Goal: Information Seeking & Learning: Learn about a topic

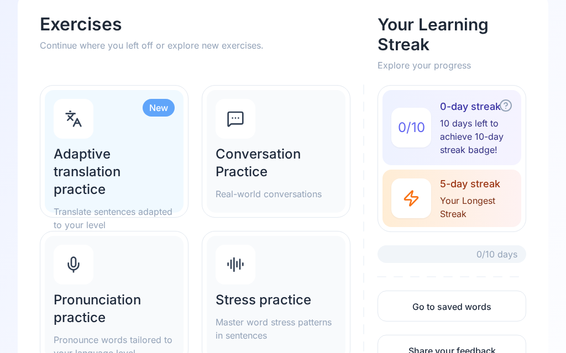
scroll to position [71, 0]
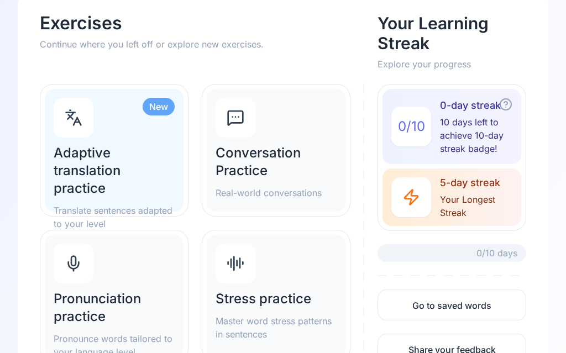
click at [109, 307] on h2 "Pronunciation practice" at bounding box center [114, 307] width 121 height 35
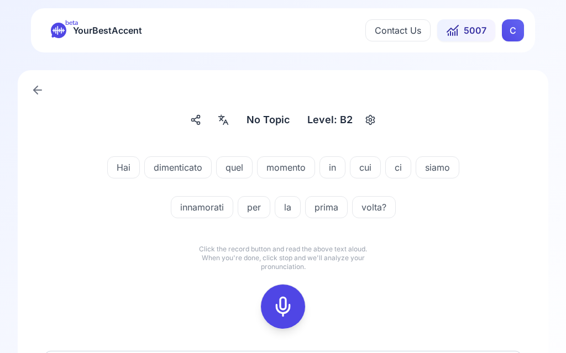
scroll to position [1, 0]
click at [288, 300] on icon at bounding box center [283, 307] width 22 height 22
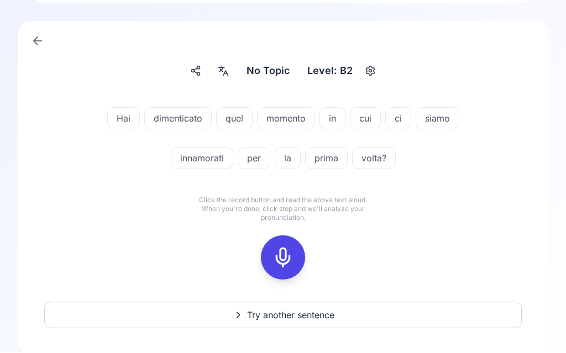
scroll to position [50, 0]
click at [283, 257] on icon at bounding box center [283, 257] width 22 height 22
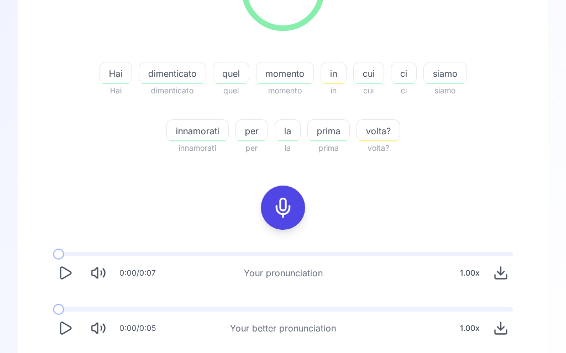
scroll to position [203, 0]
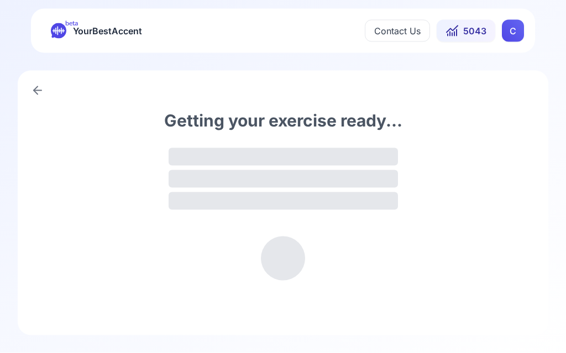
scroll to position [1, 0]
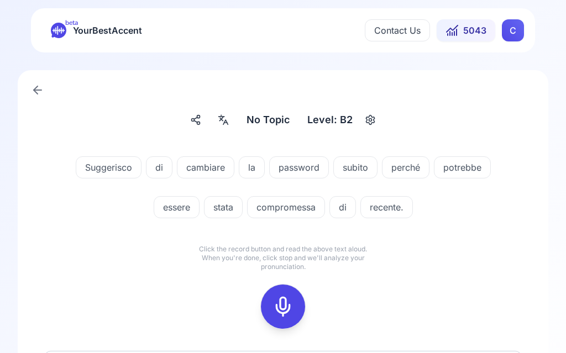
click at [287, 297] on icon at bounding box center [283, 307] width 22 height 22
click at [283, 303] on icon at bounding box center [283, 307] width 22 height 22
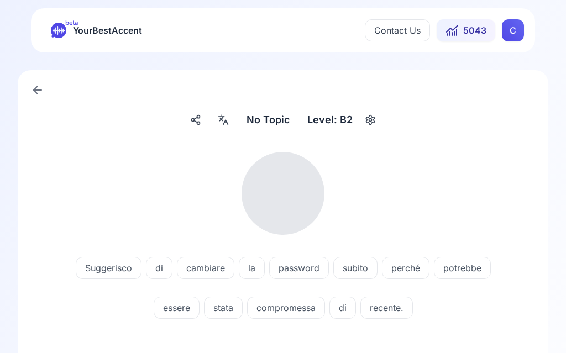
scroll to position [0, 0]
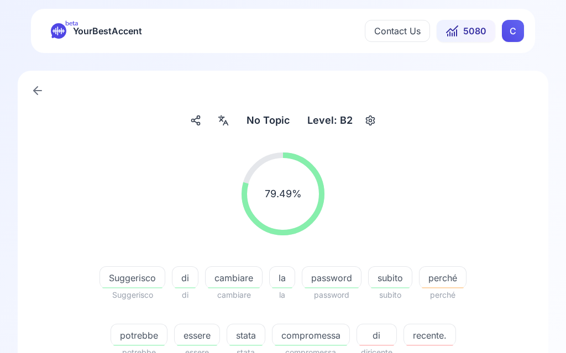
click at [429, 336] on span "recente." at bounding box center [429, 335] width 51 height 13
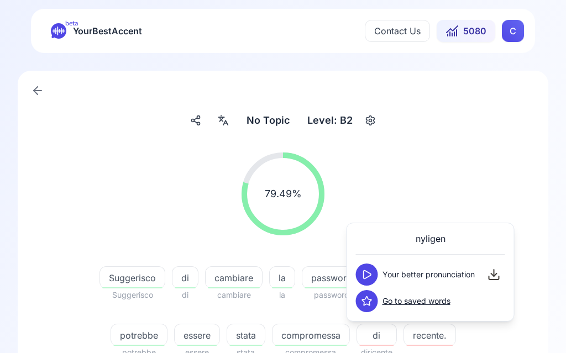
click at [370, 279] on icon at bounding box center [366, 274] width 11 height 11
click at [496, 192] on div "79.49 % 79.49 %" at bounding box center [282, 194] width 477 height 101
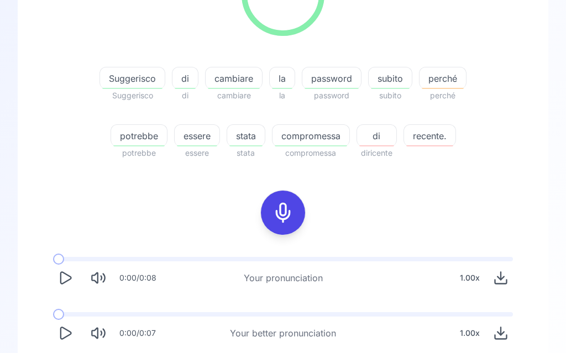
scroll to position [231, 0]
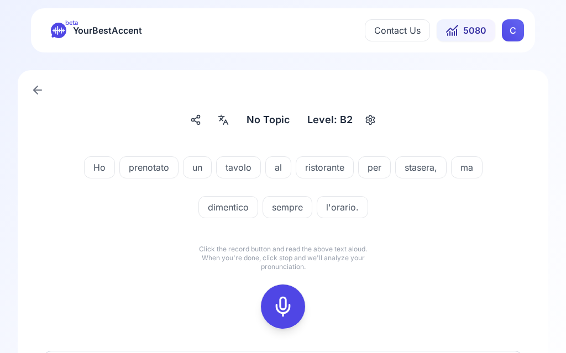
scroll to position [1, 0]
click at [289, 305] on icon at bounding box center [283, 307] width 22 height 22
click at [280, 307] on icon at bounding box center [283, 307] width 22 height 22
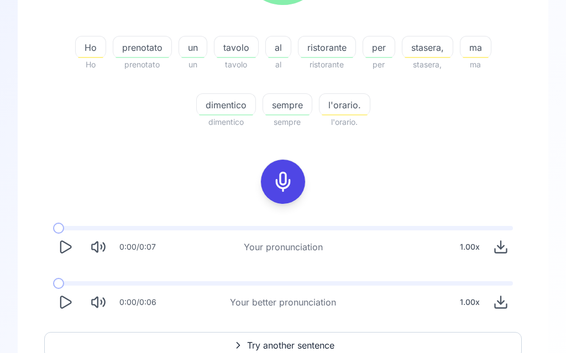
scroll to position [230, 0]
click at [301, 344] on span "Try another sentence" at bounding box center [290, 345] width 87 height 13
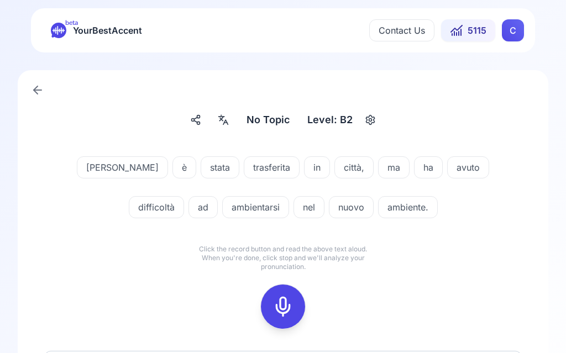
scroll to position [1, 0]
click at [295, 306] on div at bounding box center [283, 307] width 27 height 44
click at [282, 306] on icon at bounding box center [283, 307] width 22 height 22
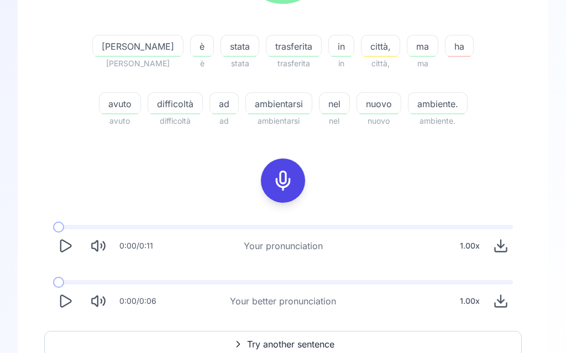
scroll to position [231, 0]
click at [290, 343] on span "Try another sentence" at bounding box center [290, 344] width 87 height 13
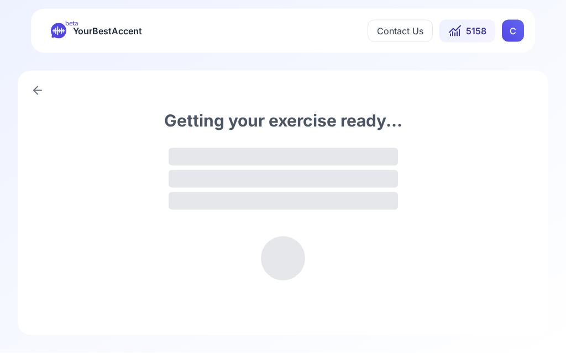
scroll to position [1, 0]
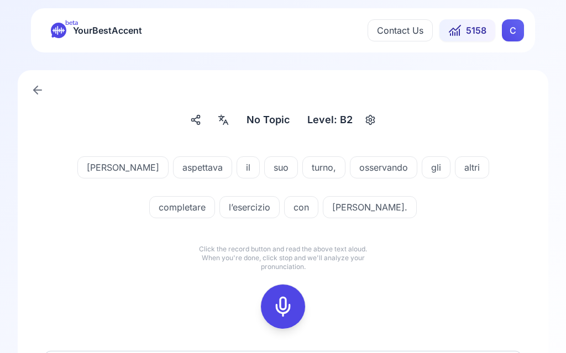
click at [288, 302] on icon at bounding box center [283, 307] width 22 height 22
click at [284, 314] on icon at bounding box center [283, 307] width 22 height 22
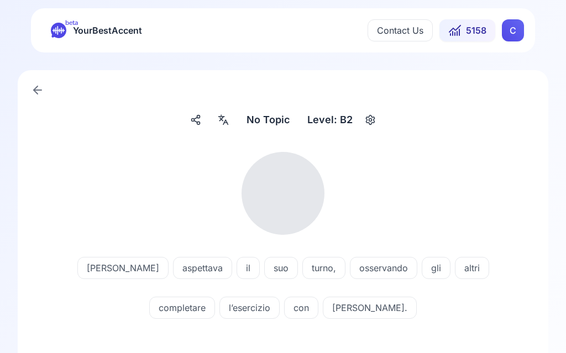
scroll to position [0, 0]
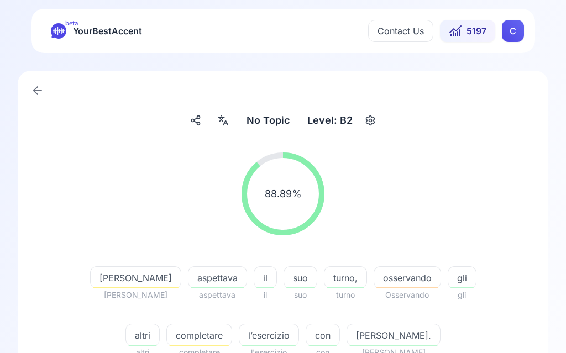
click at [210, 334] on span "completare" at bounding box center [199, 335] width 65 height 13
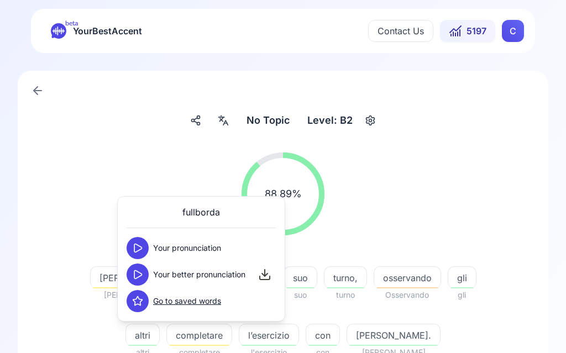
click at [143, 248] on button at bounding box center [138, 248] width 22 height 22
click at [142, 276] on icon at bounding box center [137, 274] width 11 height 11
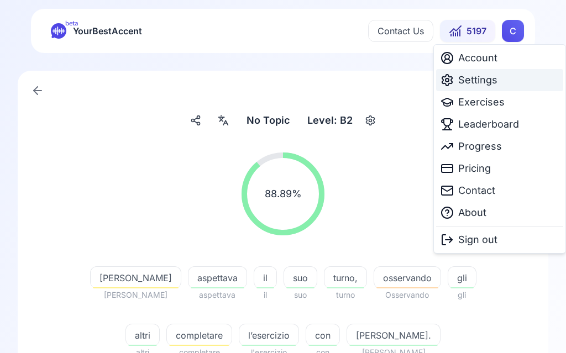
click at [479, 79] on span "Settings" at bounding box center [477, 79] width 39 height 15
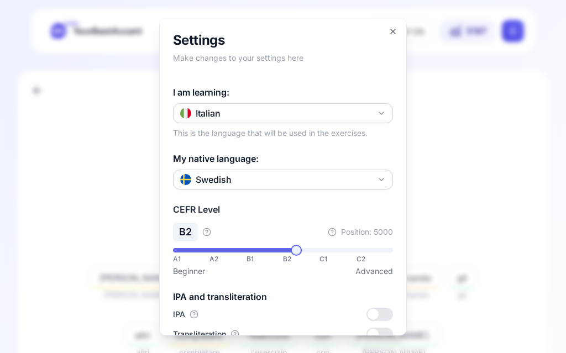
click at [380, 109] on icon "button" at bounding box center [381, 113] width 9 height 9
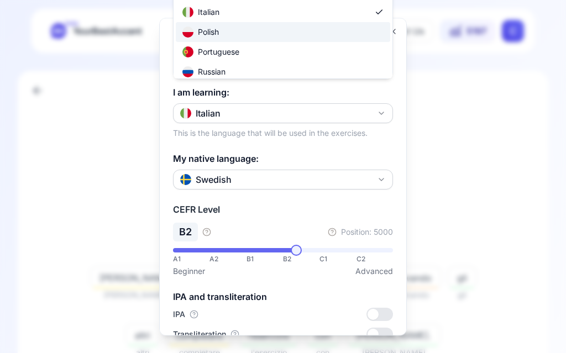
scroll to position [48, 0]
click at [221, 69] on div "Russian" at bounding box center [203, 71] width 43 height 11
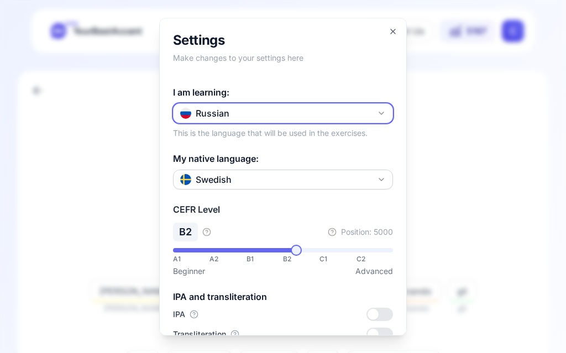
scroll to position [0, 0]
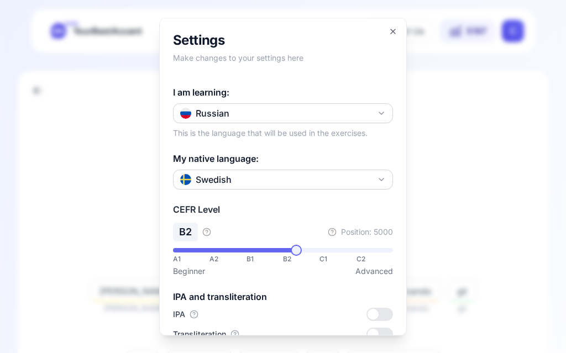
click at [397, 18] on div "**********" at bounding box center [283, 177] width 248 height 318
click at [394, 27] on icon "button" at bounding box center [392, 31] width 9 height 9
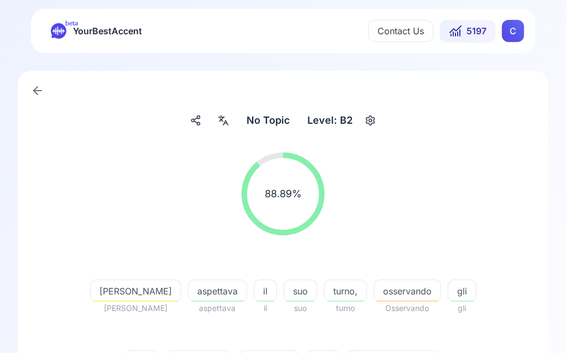
click at [41, 91] on icon at bounding box center [38, 91] width 8 height 0
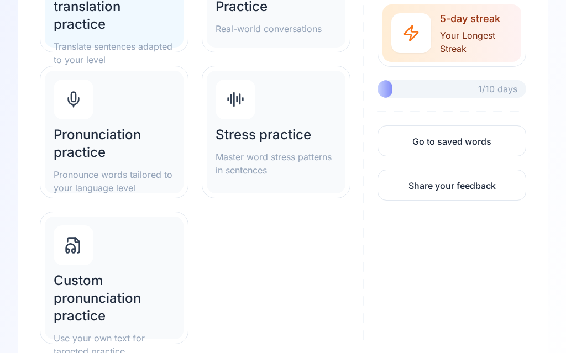
click at [90, 297] on h2 "Custom pronunciation practice" at bounding box center [114, 298] width 121 height 53
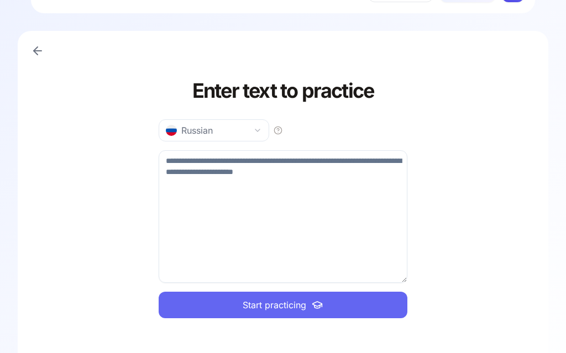
click at [38, 47] on icon at bounding box center [36, 51] width 4 height 8
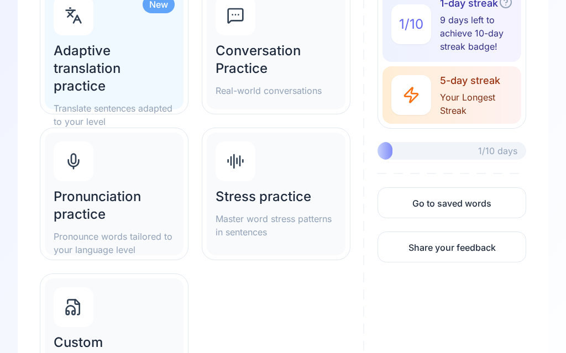
scroll to position [234, 0]
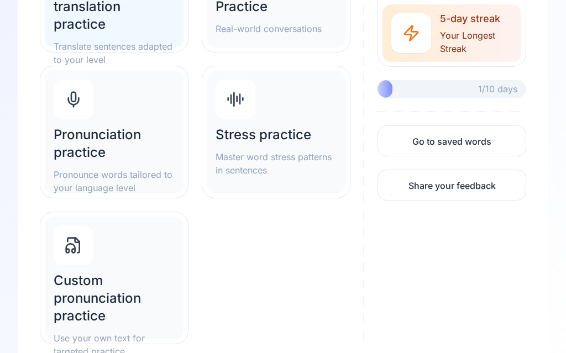
click at [113, 135] on h2 "Pronunciation practice" at bounding box center [114, 144] width 121 height 35
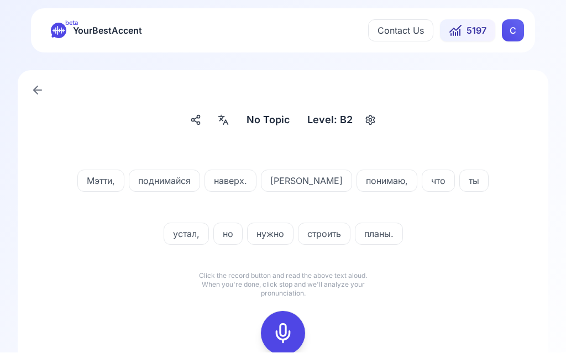
scroll to position [1, 0]
click at [285, 330] on icon at bounding box center [283, 333] width 22 height 22
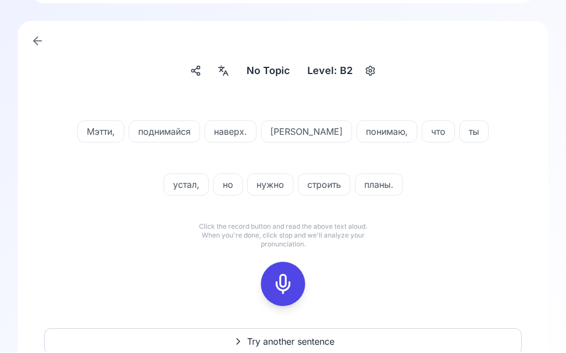
scroll to position [50, 0]
click at [292, 281] on icon at bounding box center [283, 284] width 22 height 22
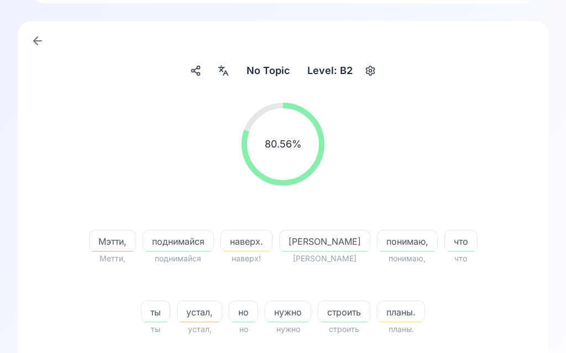
click at [102, 248] on div "Мэтти," at bounding box center [112, 241] width 47 height 22
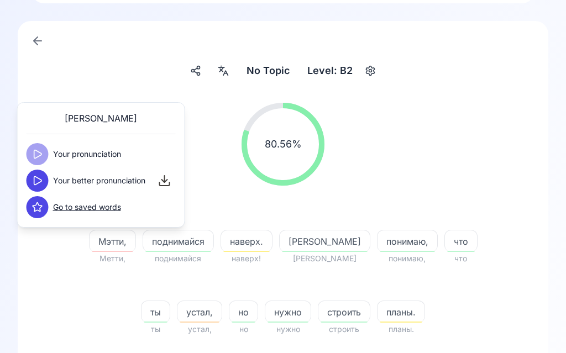
click at [39, 185] on icon at bounding box center [37, 180] width 11 height 11
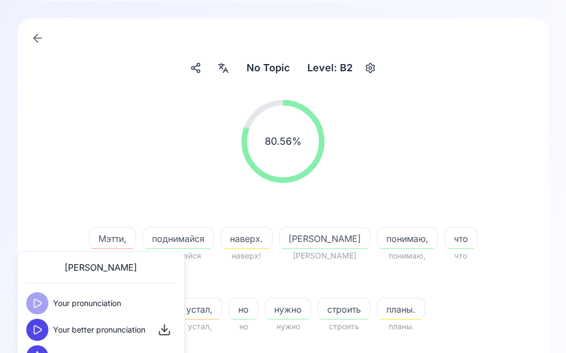
scroll to position [52, 0]
click at [509, 147] on div "80.56 % 80.56 %" at bounding box center [282, 142] width 477 height 101
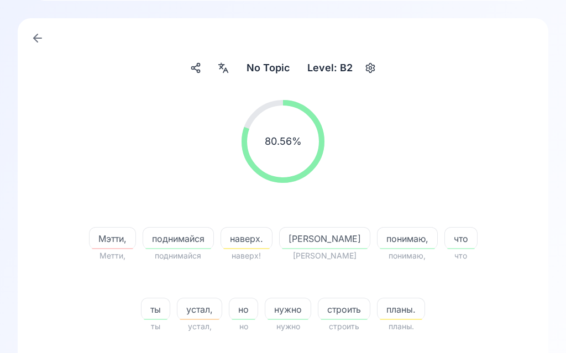
click at [245, 239] on span "наверх." at bounding box center [246, 238] width 51 height 13
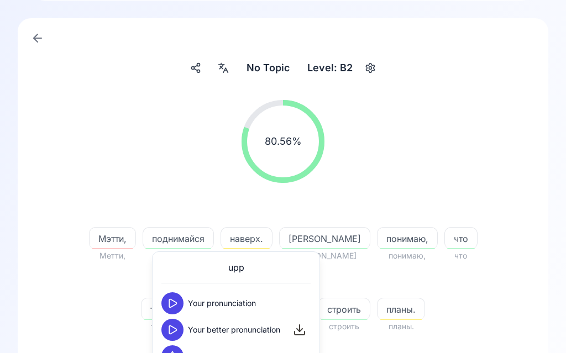
click at [180, 327] on button at bounding box center [172, 330] width 22 height 22
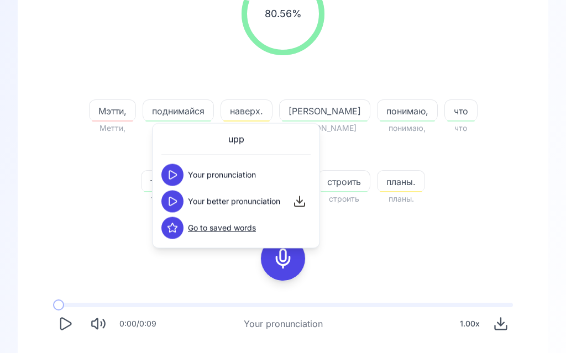
scroll to position [181, 0]
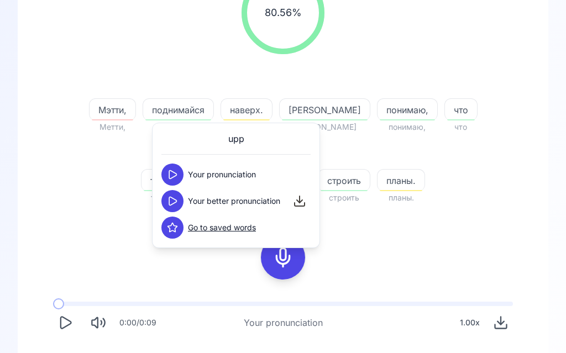
click at [489, 234] on div "80.56 % 80.56 % [PERSON_NAME], Метти, поднимайся поднимайся наверх. наверх! Я Я…" at bounding box center [282, 181] width 477 height 436
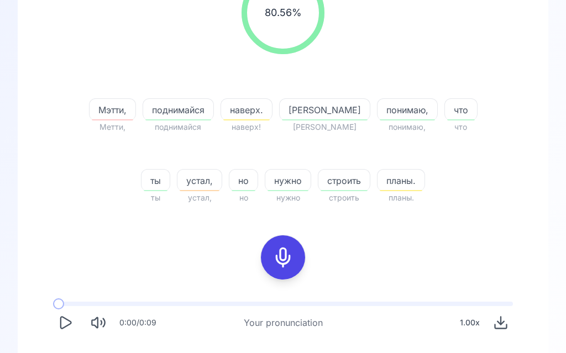
click at [222, 169] on div "устал," at bounding box center [199, 180] width 45 height 22
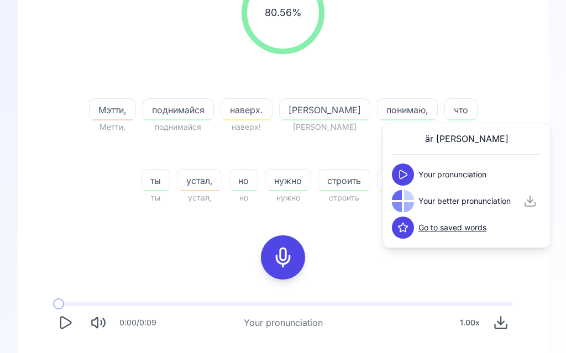
click at [409, 174] on button at bounding box center [403, 175] width 22 height 22
click at [405, 201] on icon at bounding box center [402, 201] width 11 height 11
click at [410, 198] on button at bounding box center [403, 201] width 22 height 22
click at [412, 167] on div at bounding box center [403, 175] width 22 height 22
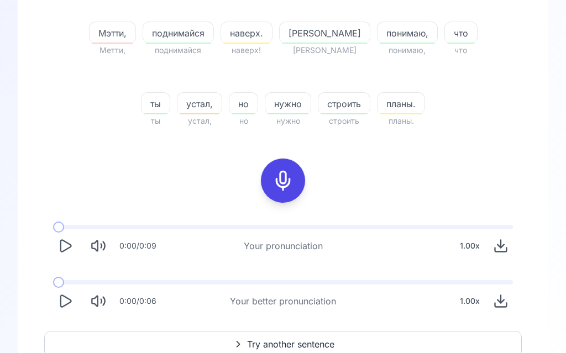
scroll to position [257, 0]
click at [288, 346] on span "Try another sentence" at bounding box center [290, 344] width 87 height 13
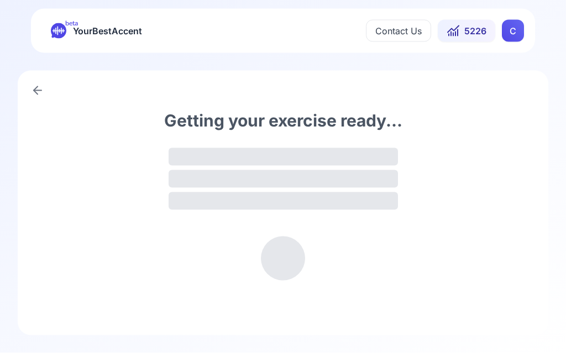
scroll to position [1, 0]
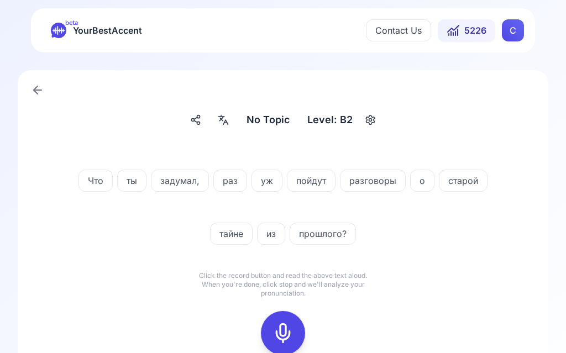
click at [233, 120] on div at bounding box center [223, 120] width 20 height 18
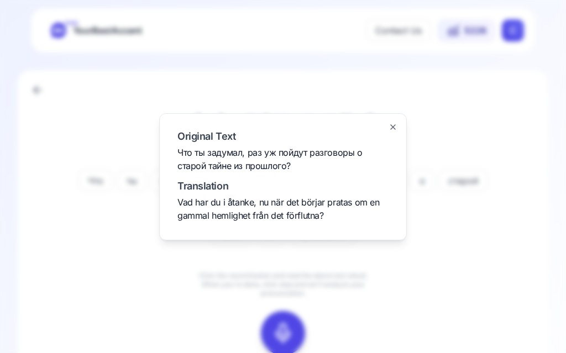
click at [118, 318] on div at bounding box center [283, 176] width 566 height 353
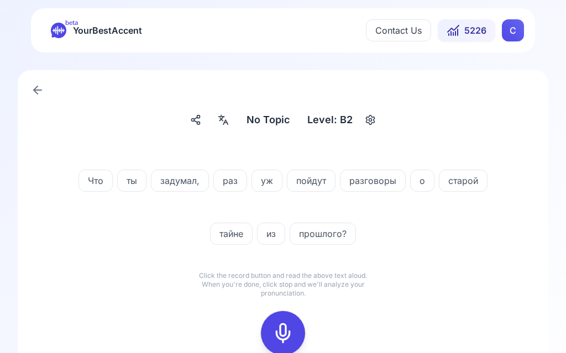
click at [288, 329] on icon at bounding box center [283, 333] width 22 height 22
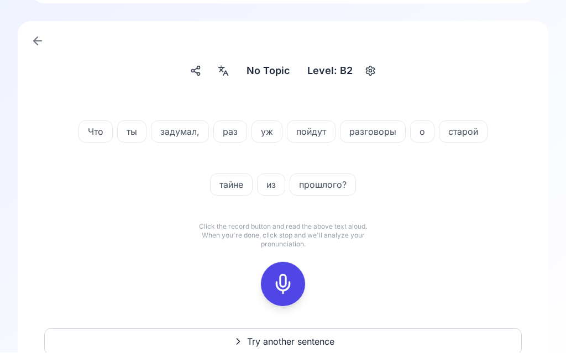
scroll to position [50, 0]
click at [288, 280] on icon at bounding box center [283, 284] width 22 height 22
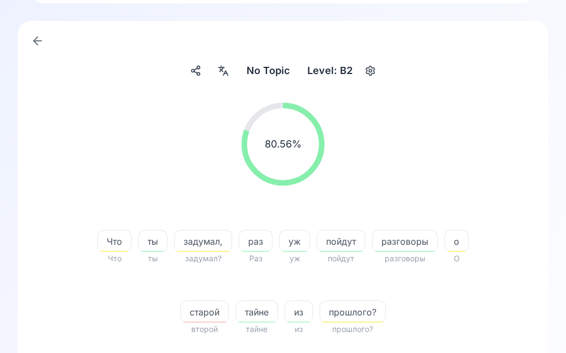
click at [363, 306] on span "прошлого?" at bounding box center [352, 312] width 65 height 13
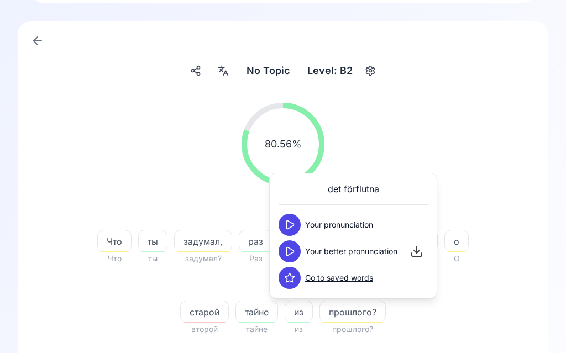
click at [293, 244] on button at bounding box center [289, 251] width 22 height 22
click at [507, 132] on div "80.56 % 80.56 %" at bounding box center [282, 144] width 477 height 101
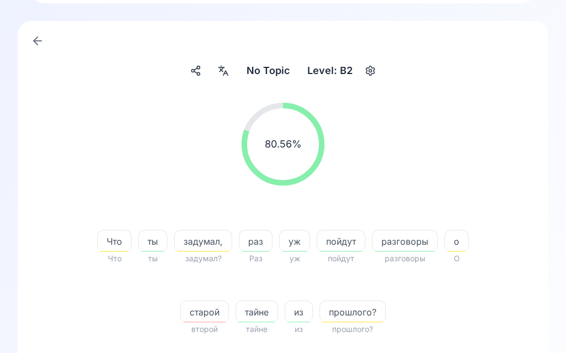
click at [204, 239] on span "задумал," at bounding box center [203, 241] width 57 height 13
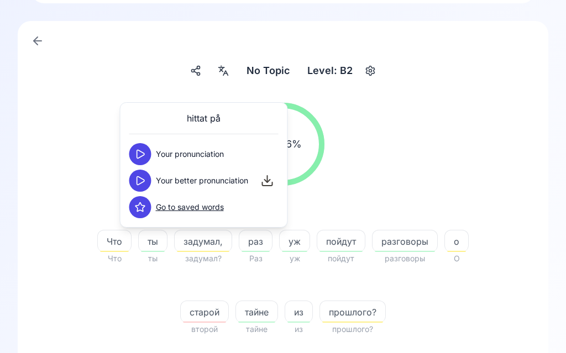
click at [141, 179] on icon at bounding box center [140, 180] width 7 height 8
click at [144, 151] on icon at bounding box center [140, 154] width 11 height 11
click at [206, 313] on span "старой" at bounding box center [205, 312] width 48 height 13
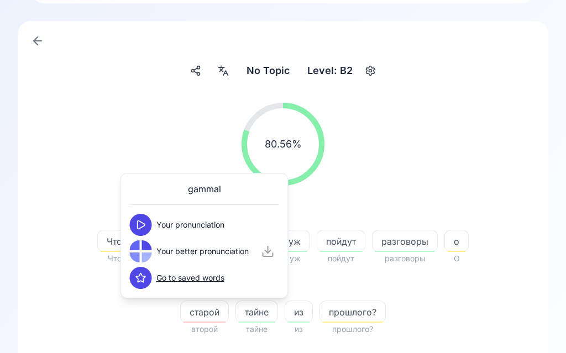
click at [145, 223] on icon at bounding box center [140, 224] width 11 height 11
click at [144, 251] on icon at bounding box center [141, 251] width 7 height 8
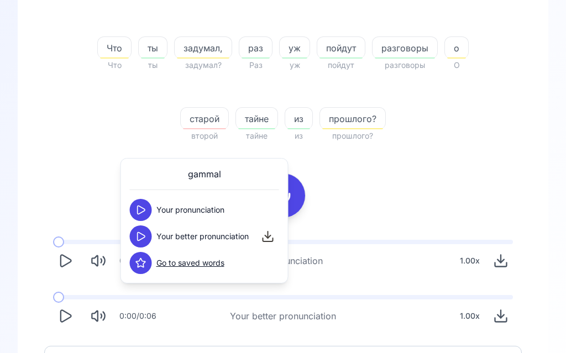
scroll to position [257, 0]
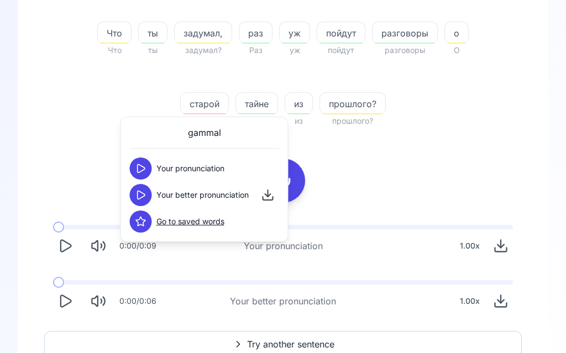
click at [65, 302] on icon "Play" at bounding box center [64, 301] width 15 height 15
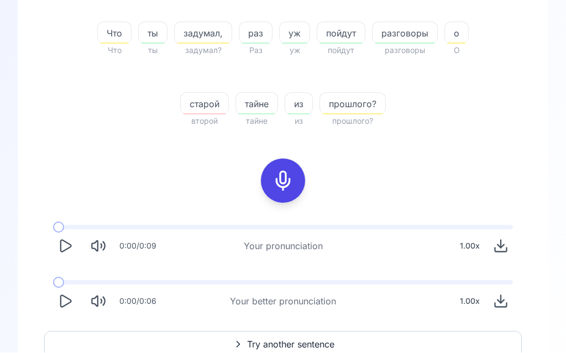
click at [300, 340] on span "Try another sentence" at bounding box center [290, 344] width 87 height 13
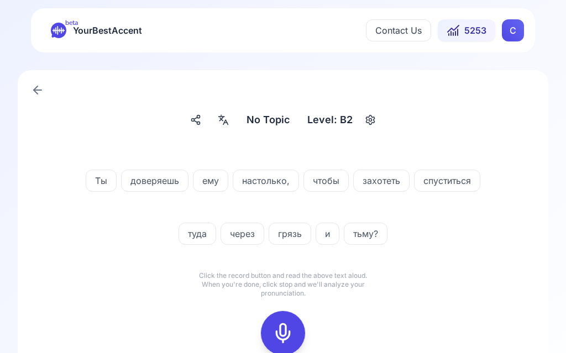
scroll to position [1, 0]
click at [230, 123] on icon at bounding box center [223, 119] width 13 height 11
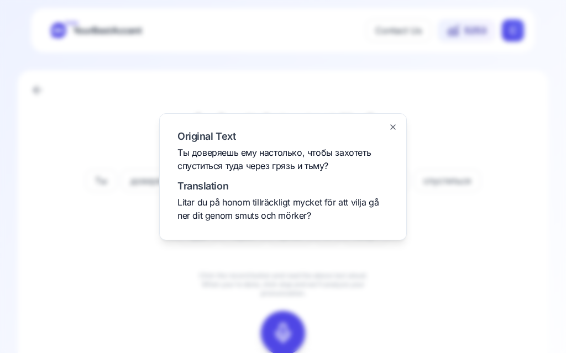
click at [480, 265] on div at bounding box center [283, 176] width 566 height 353
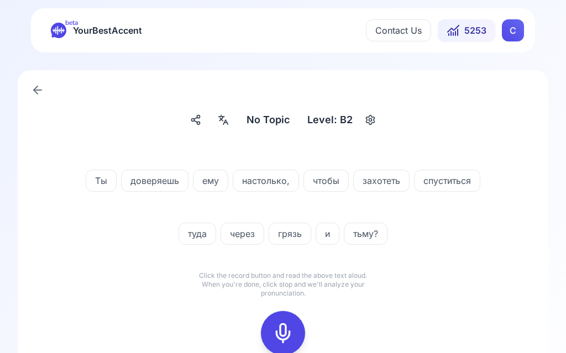
click at [291, 330] on rect at bounding box center [283, 333] width 17 height 17
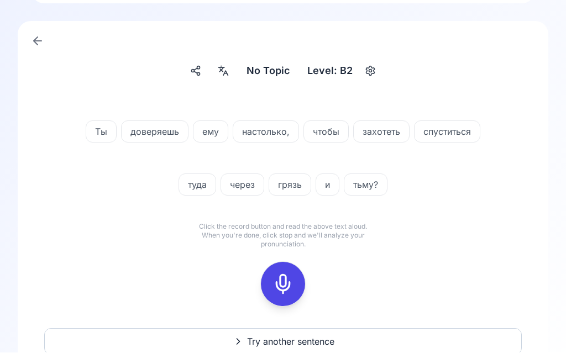
scroll to position [50, 0]
click at [291, 283] on rect at bounding box center [283, 284] width 17 height 17
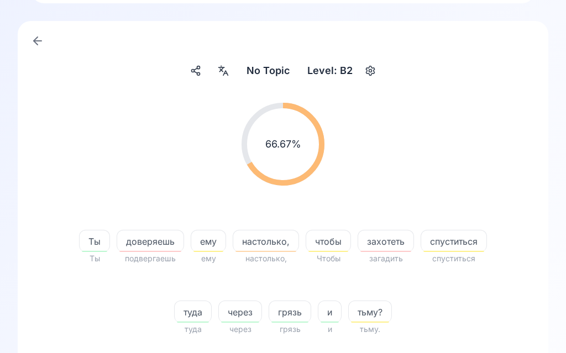
click at [382, 244] on span "захотеть" at bounding box center [385, 241] width 55 height 13
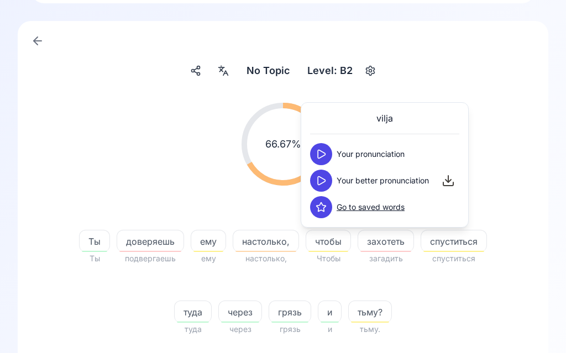
click at [326, 180] on icon at bounding box center [320, 180] width 11 height 11
click at [376, 309] on span "тьму?" at bounding box center [370, 312] width 43 height 13
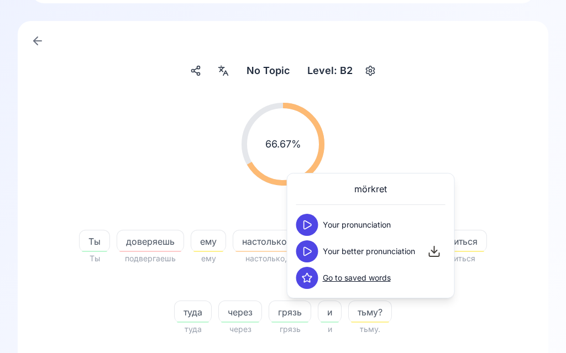
click at [314, 251] on button at bounding box center [307, 251] width 22 height 22
click at [167, 243] on span "доверяешь" at bounding box center [150, 241] width 66 height 13
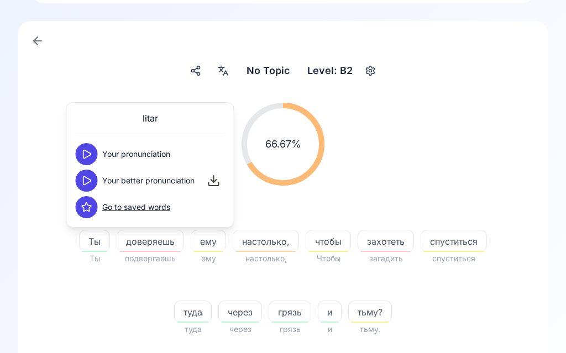
click at [96, 181] on button at bounding box center [87, 181] width 22 height 22
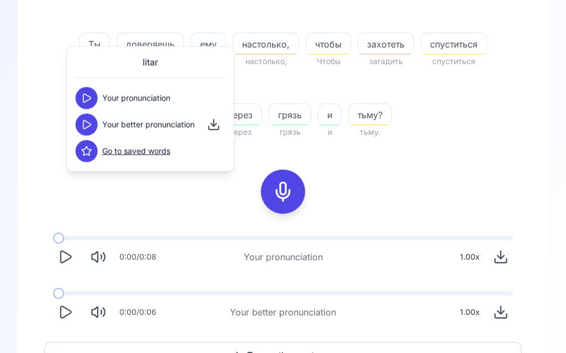
scroll to position [257, 0]
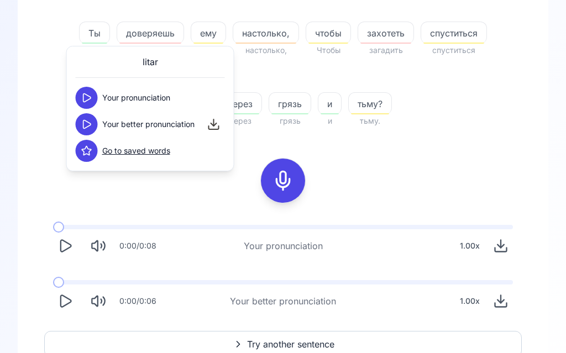
click at [70, 298] on icon "Play" at bounding box center [64, 301] width 15 height 15
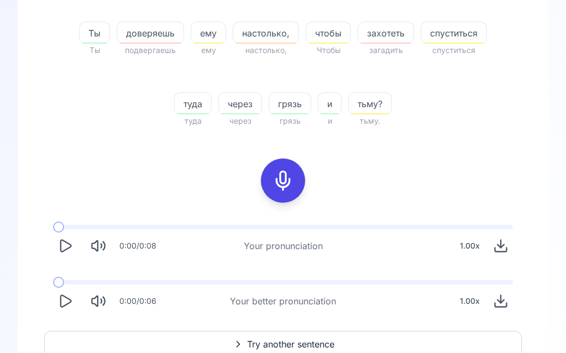
click at [305, 344] on span "Try another sentence" at bounding box center [290, 344] width 87 height 13
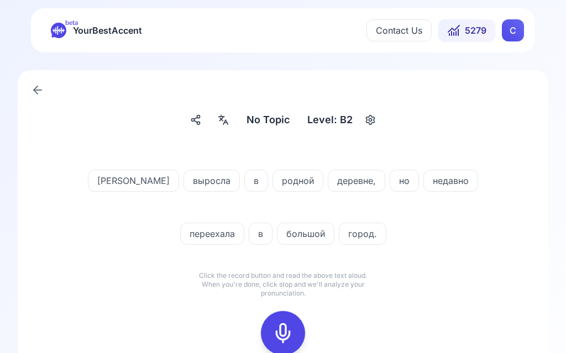
scroll to position [1, 0]
click at [289, 330] on icon at bounding box center [283, 333] width 22 height 22
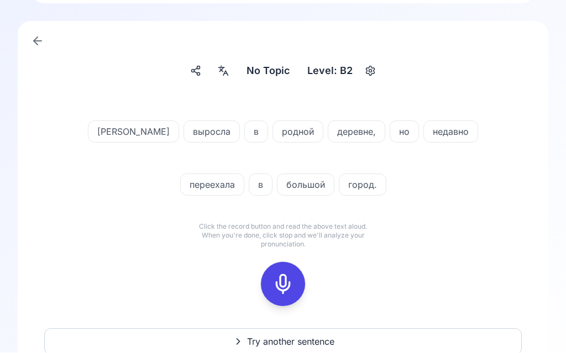
scroll to position [50, 0]
click at [282, 283] on icon at bounding box center [283, 284] width 22 height 22
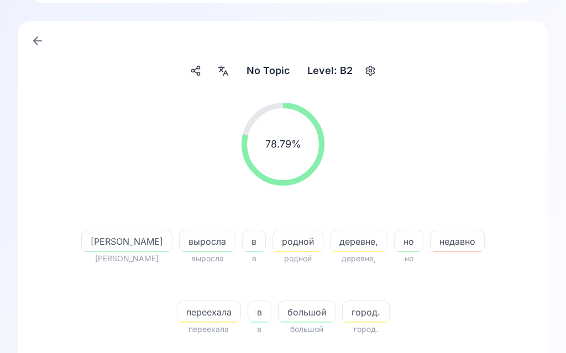
click at [343, 313] on span "город." at bounding box center [366, 312] width 46 height 13
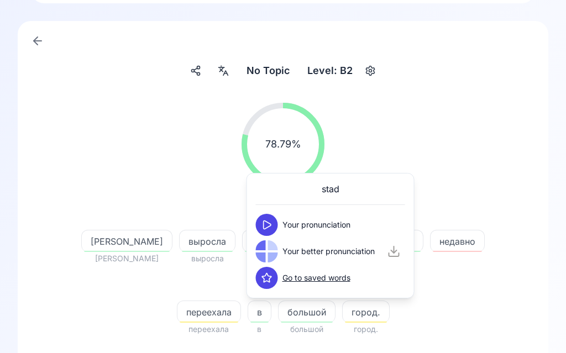
click at [270, 228] on icon at bounding box center [266, 224] width 11 height 11
click at [270, 250] on icon at bounding box center [267, 251] width 7 height 8
click at [476, 148] on div "78.79 % 78.79 %" at bounding box center [282, 144] width 477 height 101
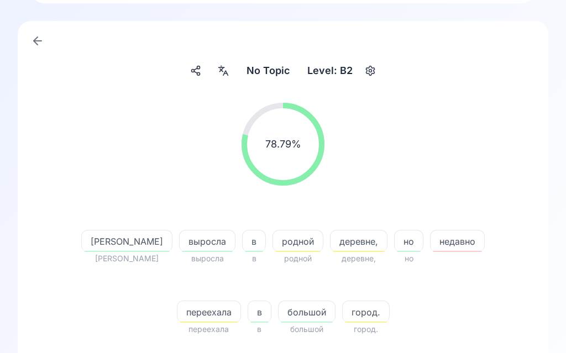
click at [430, 236] on span "недавно" at bounding box center [457, 241] width 54 height 13
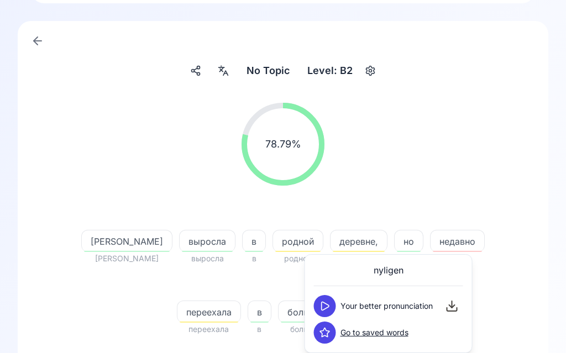
click at [327, 304] on icon at bounding box center [325, 306] width 7 height 8
click at [517, 180] on div "78.79 % 78.79 %" at bounding box center [282, 144] width 477 height 101
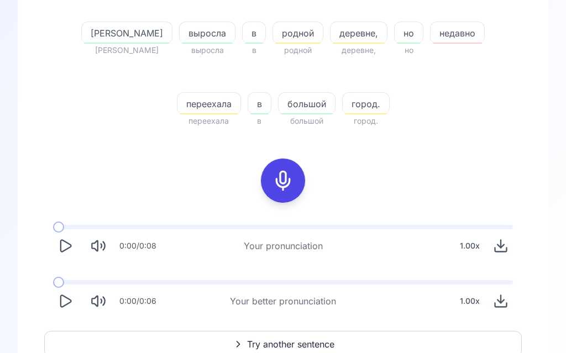
click at [69, 299] on icon "Play" at bounding box center [66, 302] width 10 height 12
click at [297, 346] on span "Try another sentence" at bounding box center [290, 344] width 87 height 13
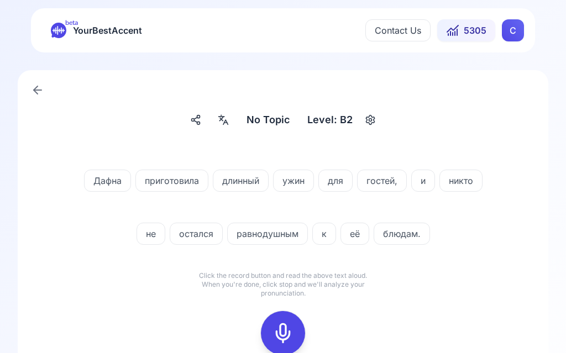
scroll to position [1, 0]
click at [286, 334] on icon at bounding box center [283, 333] width 22 height 22
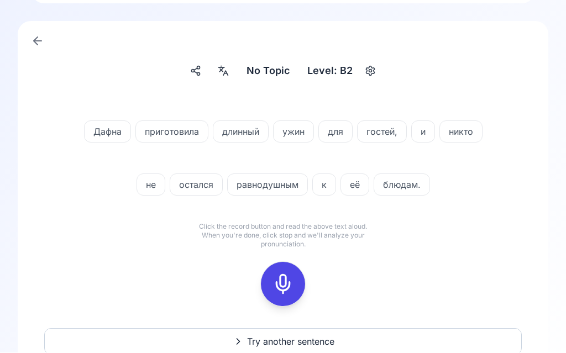
scroll to position [50, 0]
click at [285, 280] on icon at bounding box center [283, 284] width 22 height 22
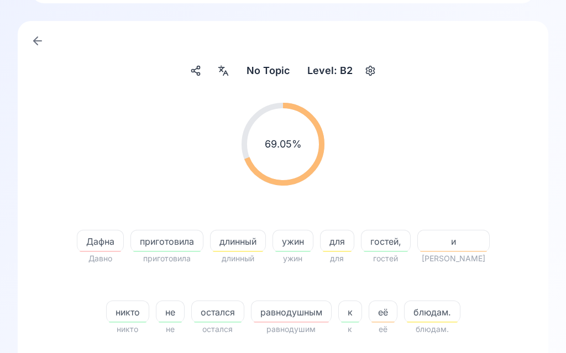
click at [95, 248] on span "Дафна" at bounding box center [100, 241] width 46 height 13
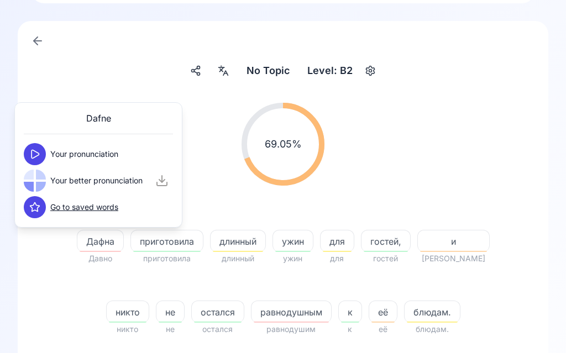
click at [42, 146] on button at bounding box center [35, 154] width 22 height 22
click at [36, 181] on icon at bounding box center [34, 180] width 11 height 11
click at [272, 312] on span "равнодушным" at bounding box center [291, 312] width 80 height 13
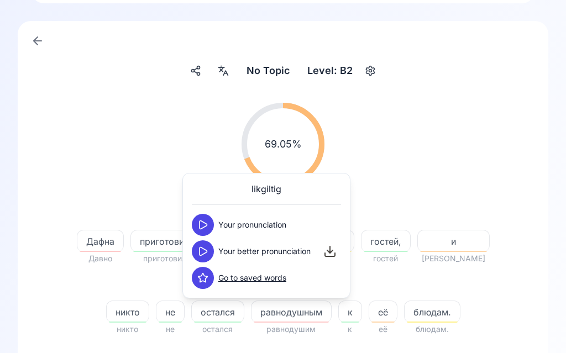
click at [206, 252] on icon at bounding box center [202, 251] width 7 height 8
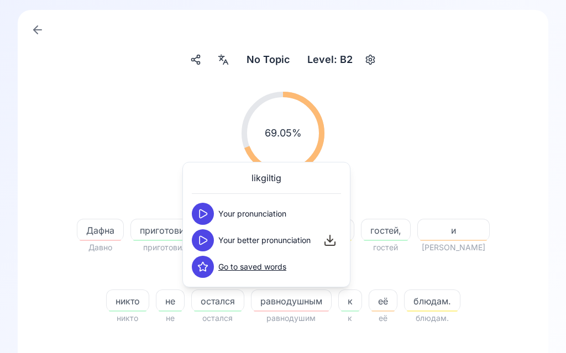
click at [412, 298] on span "блюдам." at bounding box center [431, 300] width 55 height 13
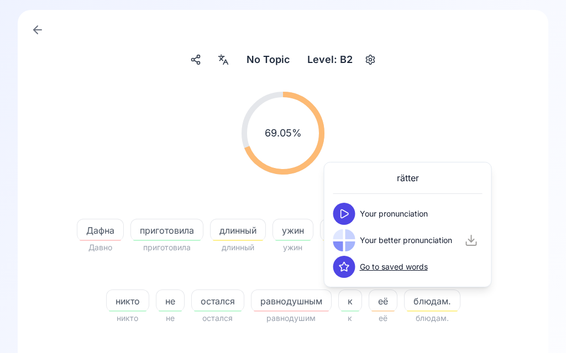
click at [349, 214] on icon at bounding box center [344, 213] width 11 height 11
click at [347, 238] on icon at bounding box center [344, 240] width 11 height 11
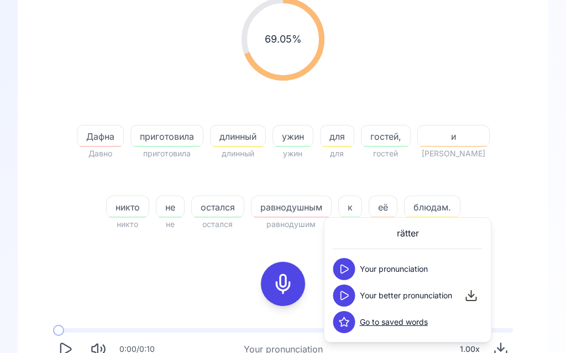
scroll to position [157, 0]
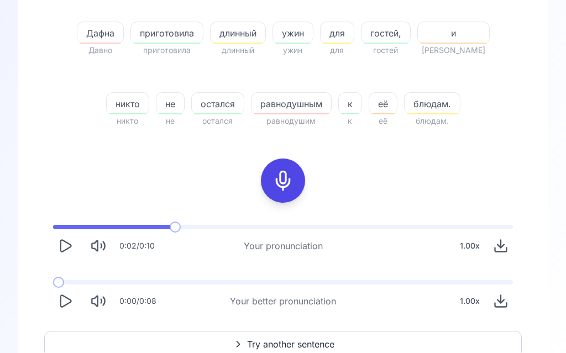
click at [71, 296] on icon "Play" at bounding box center [64, 301] width 15 height 15
click at [297, 340] on span "Try another sentence" at bounding box center [290, 344] width 87 height 13
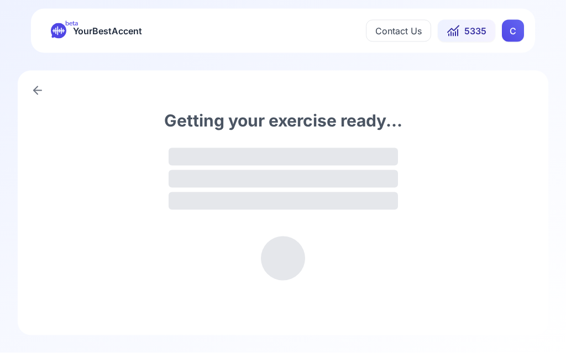
scroll to position [1, 0]
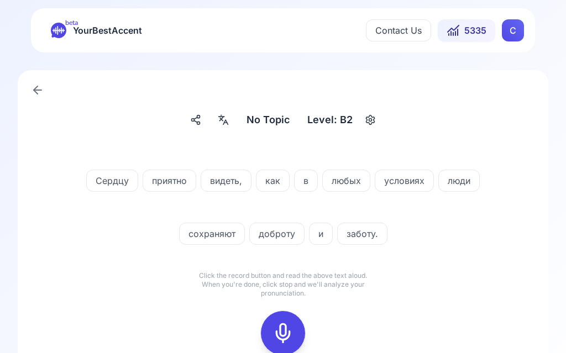
click at [288, 332] on icon at bounding box center [283, 333] width 22 height 22
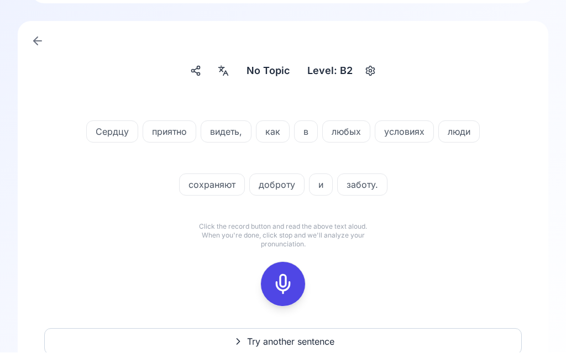
scroll to position [50, 0]
click at [289, 283] on icon at bounding box center [283, 284] width 22 height 22
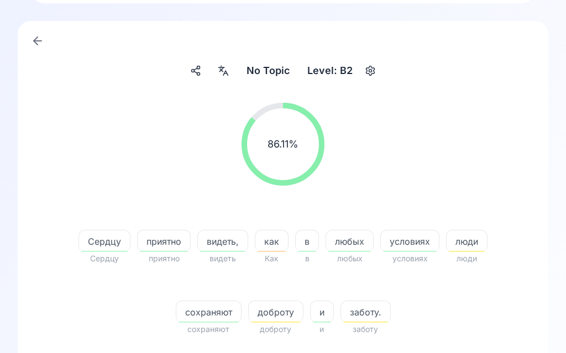
click at [281, 318] on span "доброту" at bounding box center [276, 312] width 54 height 13
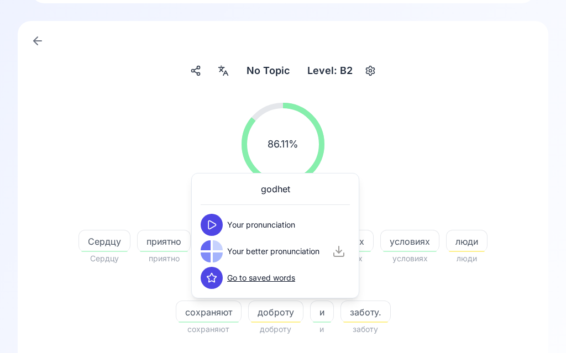
click at [219, 214] on div at bounding box center [212, 225] width 22 height 22
click at [214, 245] on button at bounding box center [212, 251] width 22 height 22
click at [378, 310] on span "заботу." at bounding box center [365, 312] width 49 height 13
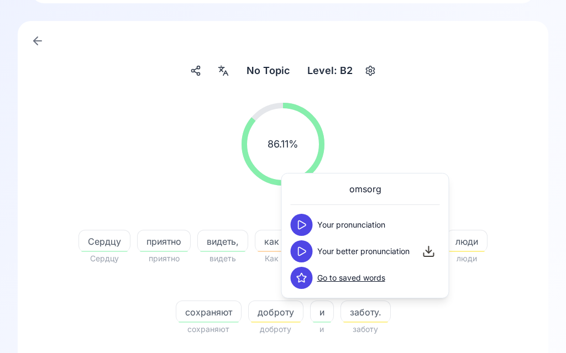
click at [304, 249] on icon at bounding box center [301, 251] width 11 height 11
click at [456, 114] on div "86.11 % 86.11 %" at bounding box center [282, 144] width 477 height 101
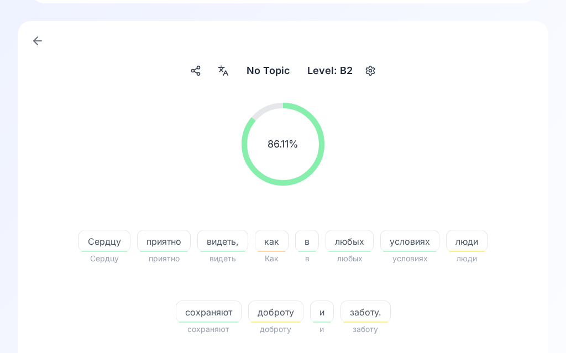
click at [230, 73] on icon at bounding box center [223, 70] width 13 height 11
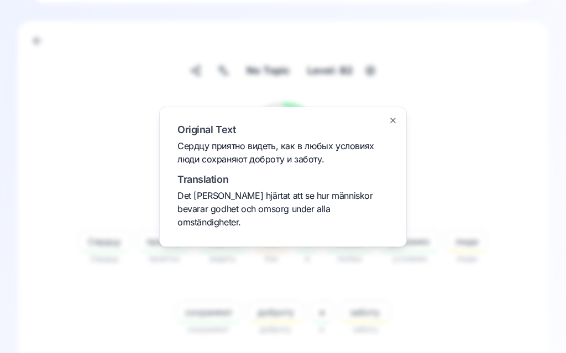
click at [395, 125] on icon "button" at bounding box center [392, 120] width 9 height 9
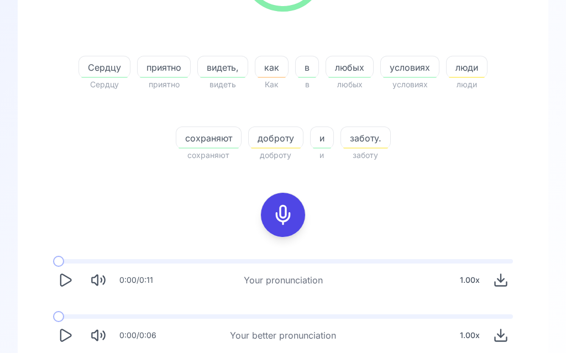
scroll to position [223, 0]
click at [70, 333] on icon "Play" at bounding box center [64, 336] width 15 height 15
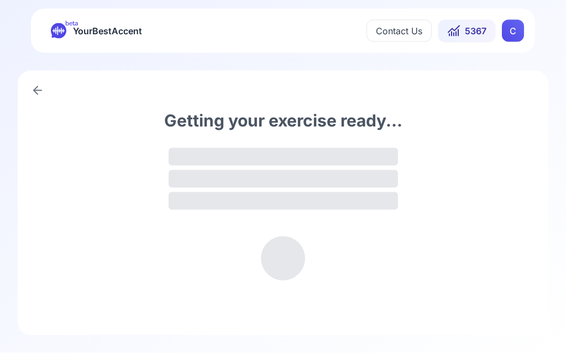
scroll to position [1, 0]
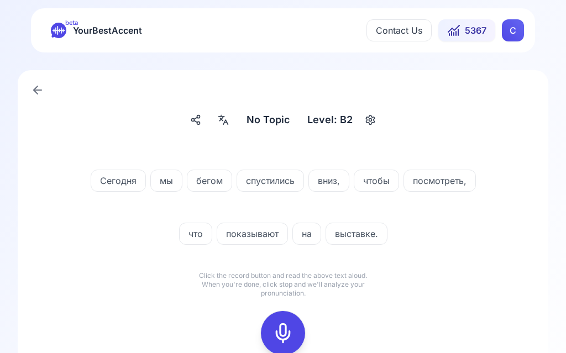
click at [288, 332] on icon at bounding box center [283, 333] width 22 height 22
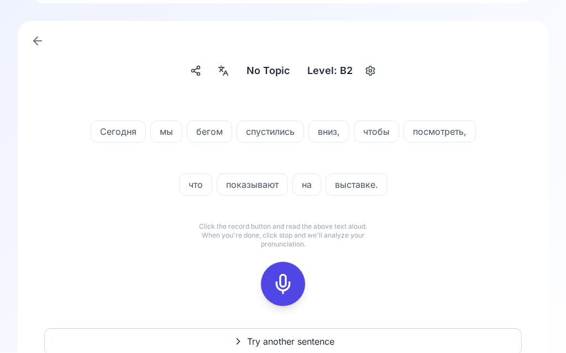
scroll to position [50, 0]
click at [288, 286] on icon at bounding box center [283, 284] width 22 height 22
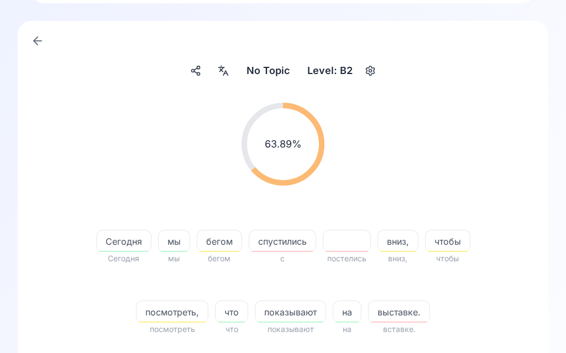
click at [233, 69] on div at bounding box center [223, 71] width 20 height 18
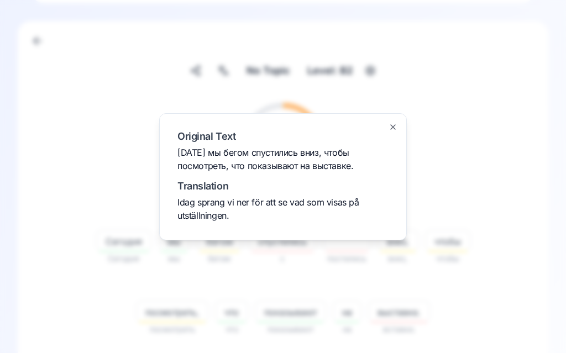
click at [491, 130] on div at bounding box center [283, 176] width 566 height 353
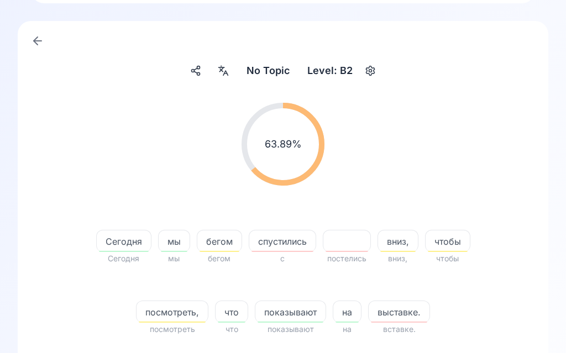
click at [295, 245] on span "спустились" at bounding box center [282, 241] width 66 height 13
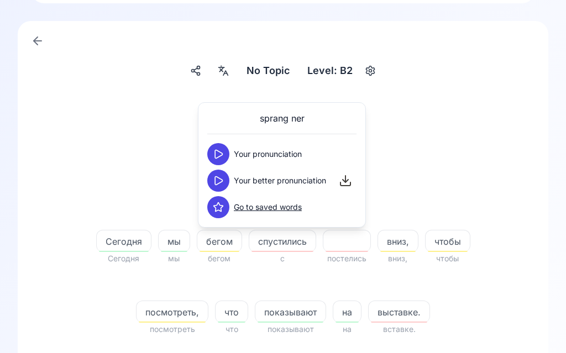
click at [225, 179] on button at bounding box center [218, 181] width 22 height 22
click at [404, 249] on div "вниз," at bounding box center [397, 241] width 41 height 22
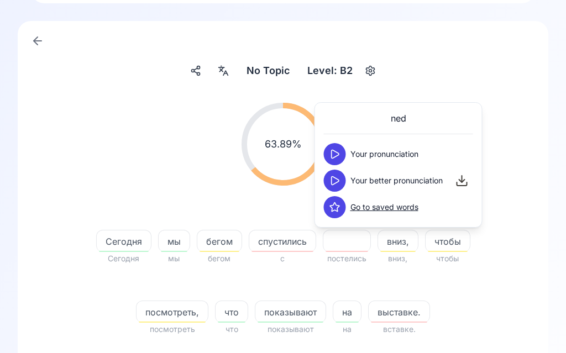
click at [340, 175] on icon at bounding box center [334, 180] width 11 height 11
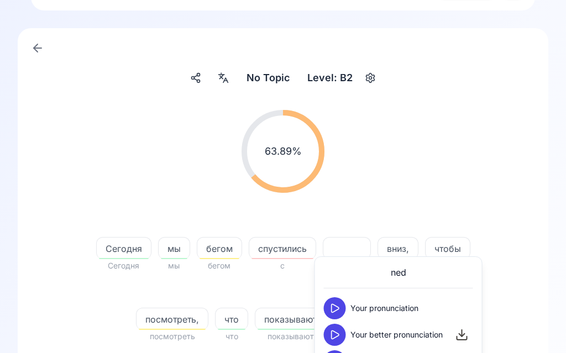
scroll to position [41, 0]
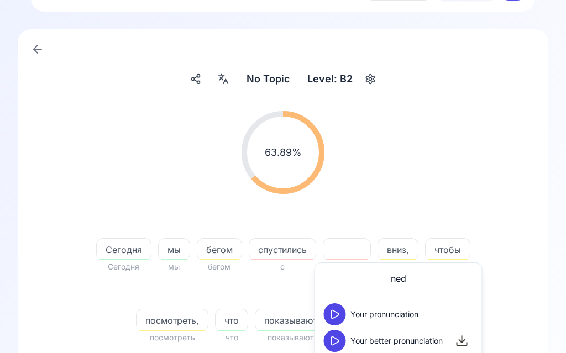
click at [525, 302] on div "63.89 % 63.89 % [DATE] [DATE] мы мы бегом бегом спустились с постелись вниз, вн…" at bounding box center [283, 338] width 486 height 481
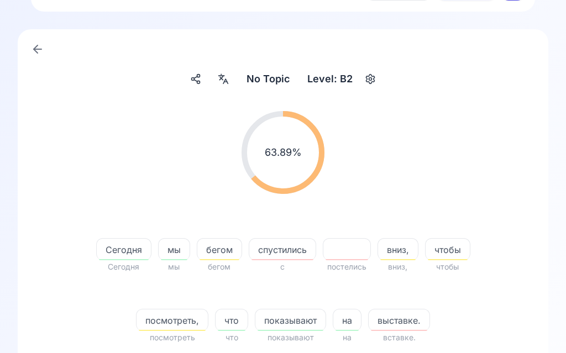
click at [533, 291] on div "No Topic No Topic Level: B2 63.89 % 63.89 % [DATE] [DATE] мы мы бегом бегом спу…" at bounding box center [283, 314] width 530 height 571
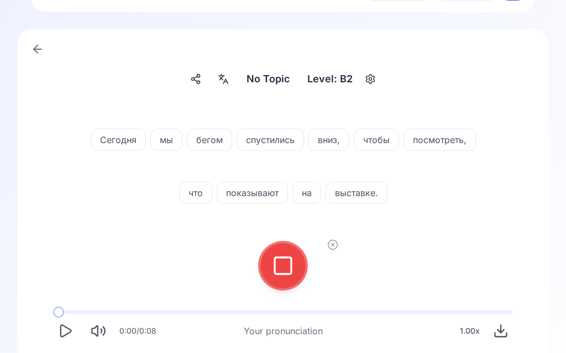
click at [292, 261] on icon at bounding box center [283, 266] width 22 height 22
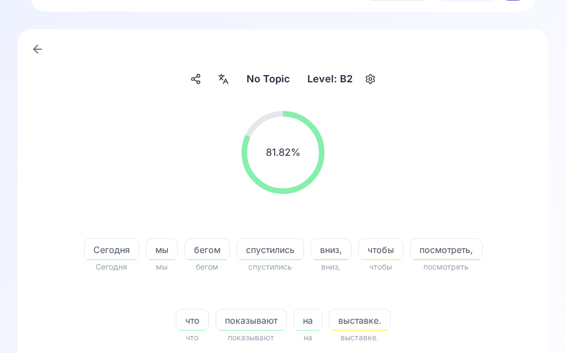
click at [459, 251] on span "посмотреть," at bounding box center [445, 249] width 71 height 13
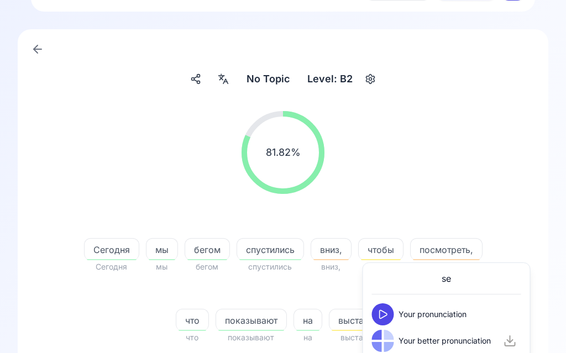
click at [385, 309] on icon at bounding box center [382, 314] width 11 height 11
click at [388, 339] on icon at bounding box center [382, 340] width 11 height 11
click at [504, 181] on div "81.82 % 81.82 %" at bounding box center [282, 152] width 477 height 101
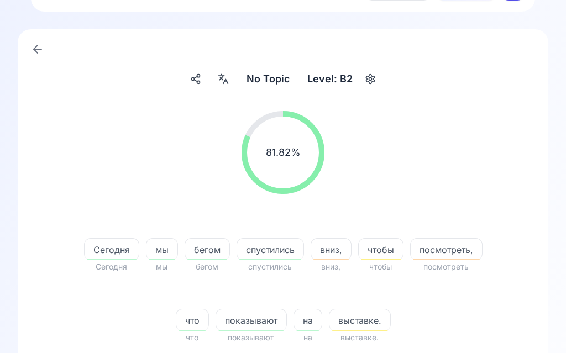
scroll to position [78, 0]
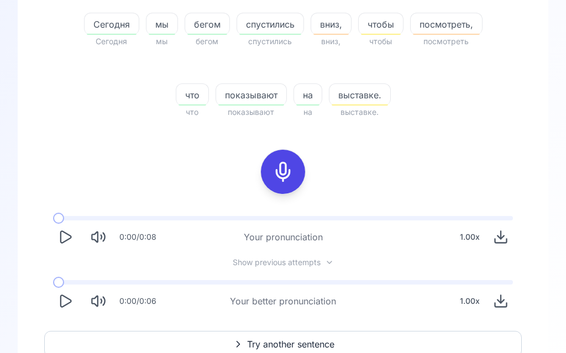
click at [315, 341] on span "Try another sentence" at bounding box center [290, 344] width 87 height 13
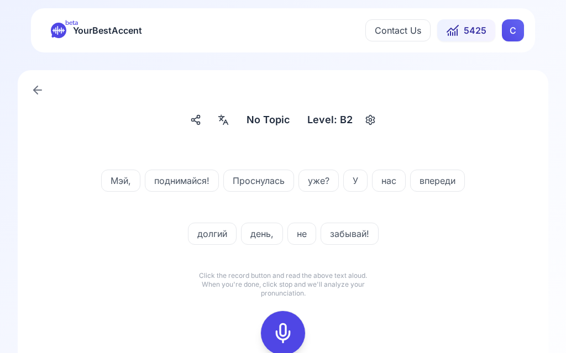
scroll to position [1, 0]
click at [292, 329] on icon at bounding box center [283, 333] width 22 height 22
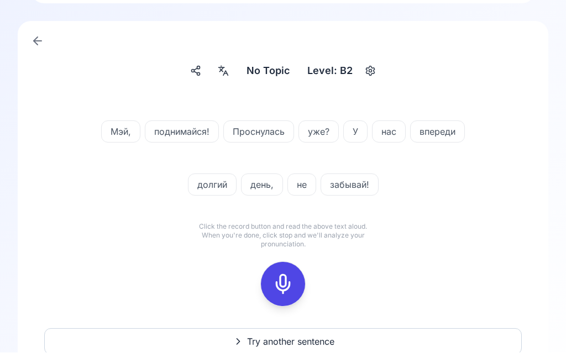
scroll to position [50, 0]
click at [289, 283] on icon at bounding box center [283, 284] width 22 height 22
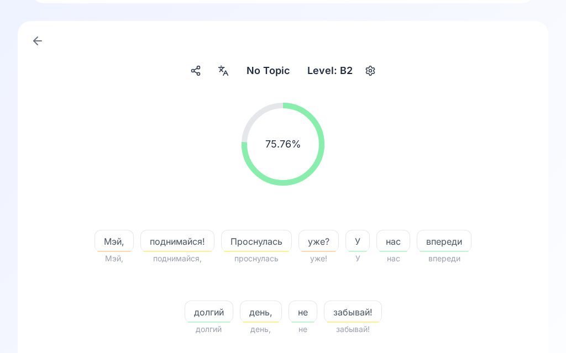
click at [322, 241] on span "уже?" at bounding box center [318, 241] width 39 height 13
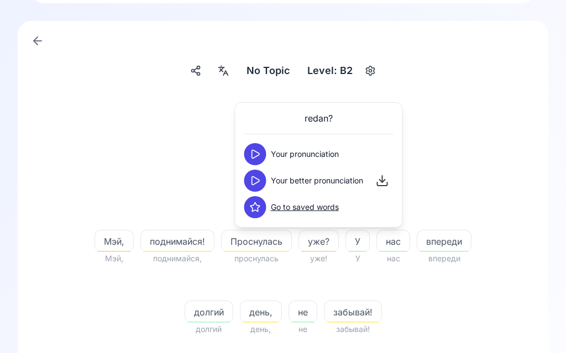
click at [262, 175] on button at bounding box center [255, 181] width 22 height 22
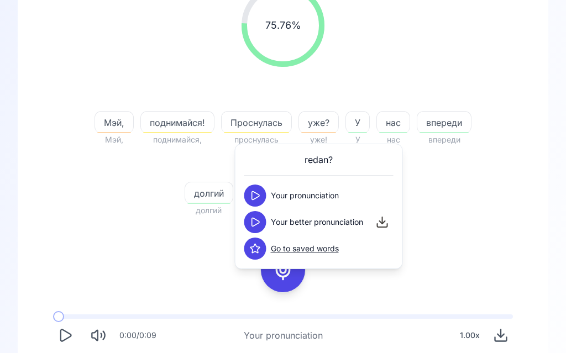
scroll to position [171, 0]
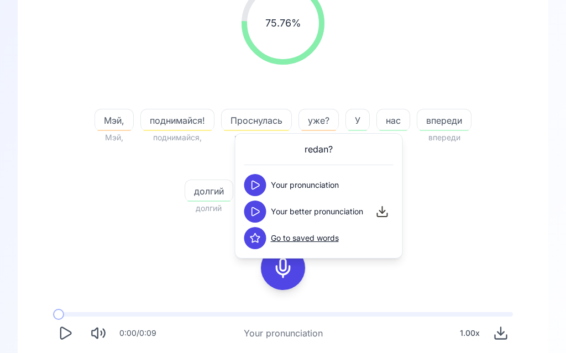
click at [496, 220] on div "75.76 % 75.76 % [PERSON_NAME], поднимайся! поднимайся, Проснулась проснулась уж…" at bounding box center [282, 98] width 477 height 251
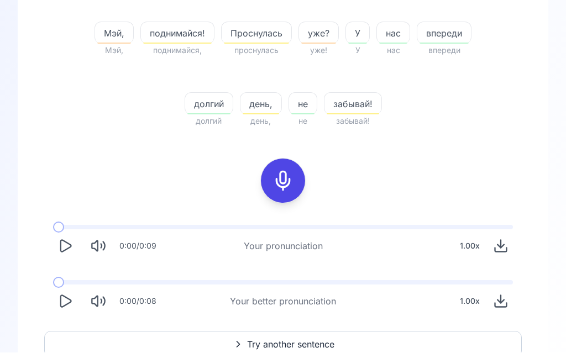
click at [303, 347] on span "Try another sentence" at bounding box center [290, 344] width 87 height 13
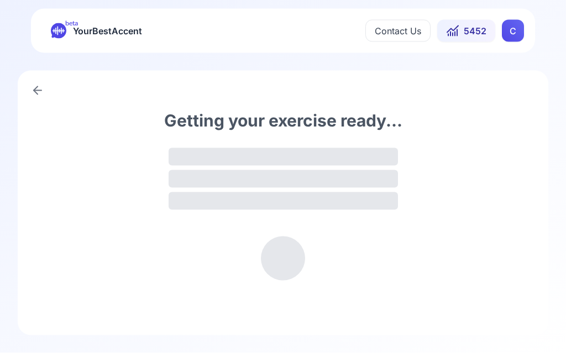
scroll to position [1, 0]
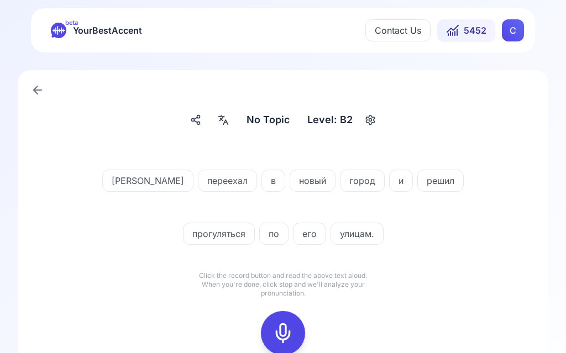
click at [294, 327] on div at bounding box center [283, 333] width 27 height 44
click at [289, 332] on icon at bounding box center [283, 333] width 22 height 22
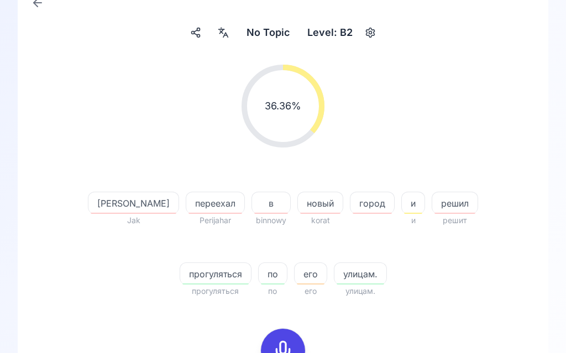
scroll to position [88, 0]
click at [291, 340] on icon at bounding box center [283, 351] width 22 height 22
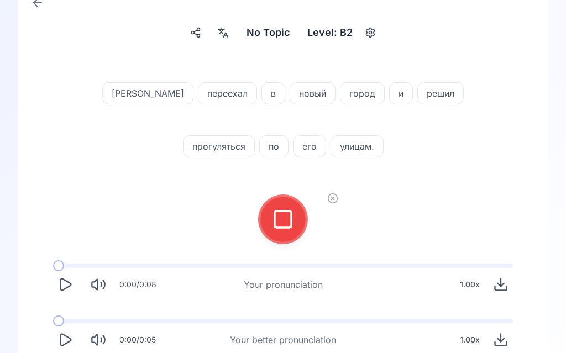
click at [297, 215] on button at bounding box center [283, 219] width 44 height 44
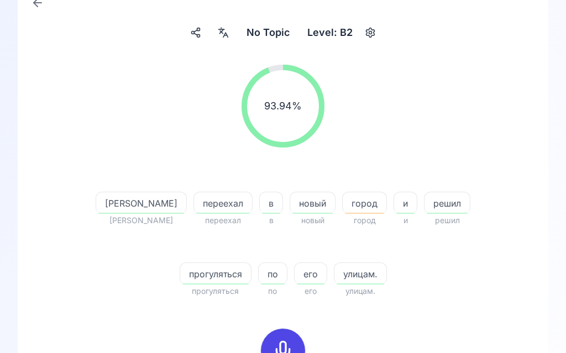
click at [343, 205] on span "город" at bounding box center [365, 203] width 44 height 13
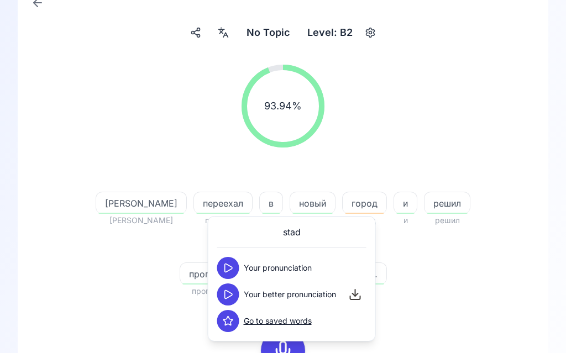
click at [233, 292] on icon at bounding box center [228, 294] width 11 height 11
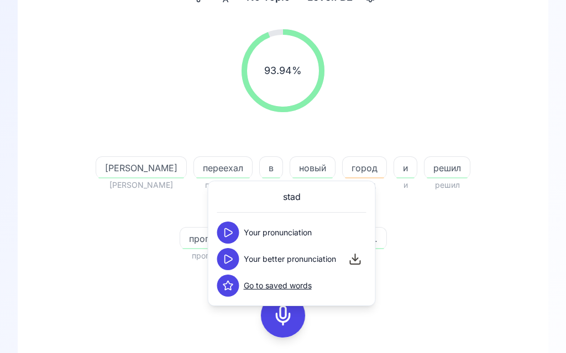
scroll to position [125, 0]
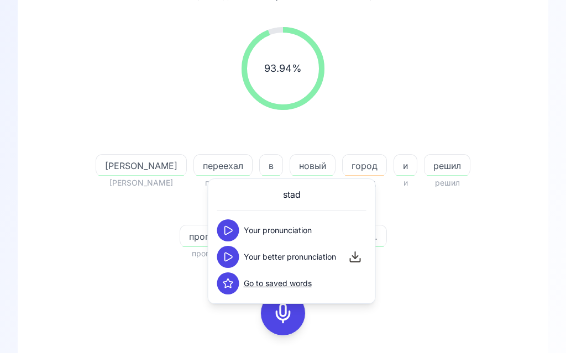
click at [475, 237] on div "Я Я переехал переехал в в новый новый город город и и решил решил прогуляться п…" at bounding box center [283, 194] width 424 height 133
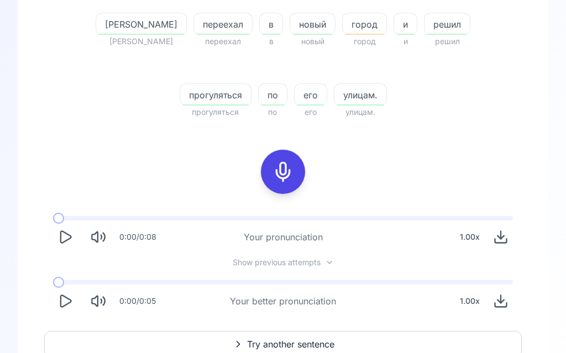
click at [68, 303] on icon "Play" at bounding box center [64, 301] width 15 height 15
click at [294, 344] on span "Try another sentence" at bounding box center [290, 344] width 87 height 13
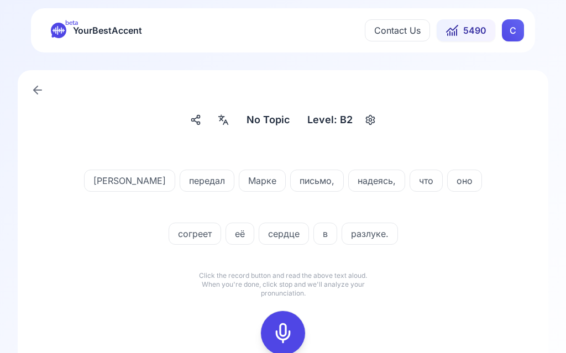
scroll to position [1, 0]
click at [292, 329] on icon at bounding box center [283, 333] width 22 height 22
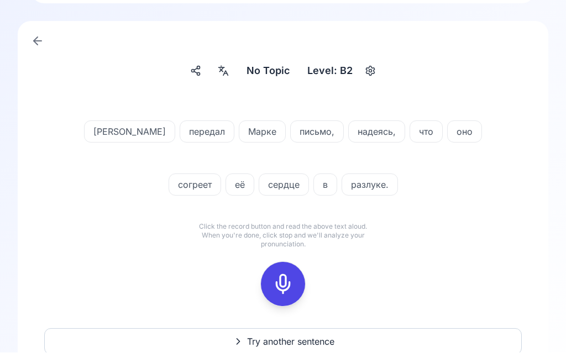
scroll to position [50, 0]
click at [290, 285] on icon at bounding box center [283, 284] width 22 height 22
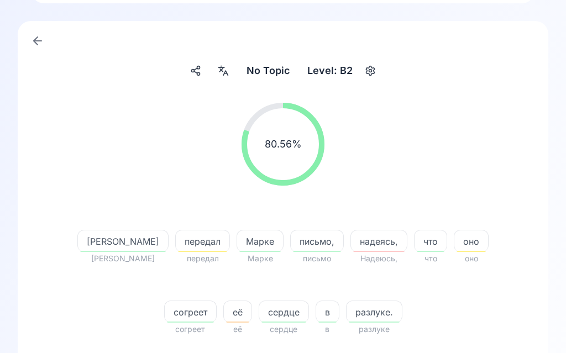
click at [351, 243] on span "надеясь," at bounding box center [379, 241] width 56 height 13
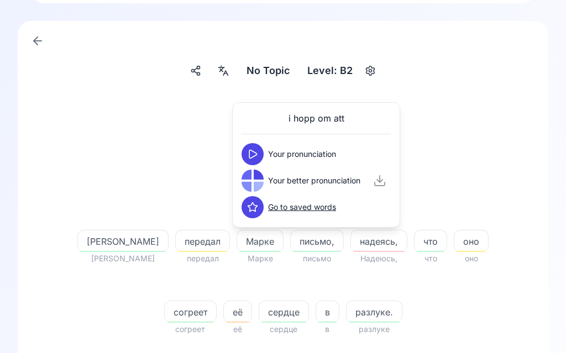
click at [259, 152] on button at bounding box center [252, 154] width 22 height 22
click at [256, 182] on icon at bounding box center [252, 180] width 11 height 11
click at [224, 76] on div at bounding box center [223, 71] width 20 height 18
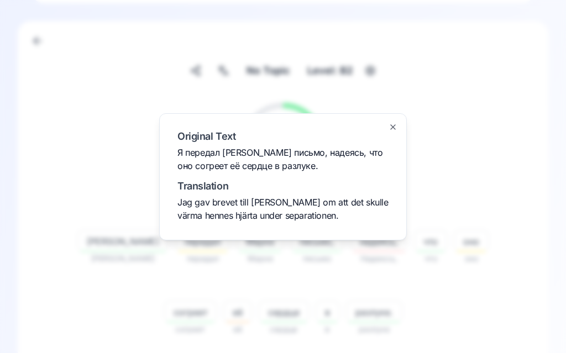
click at [472, 181] on div at bounding box center [283, 176] width 566 height 353
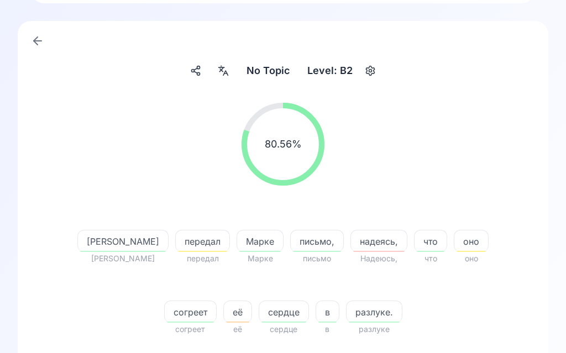
click at [497, 157] on div "80.56 % 80.56 %" at bounding box center [282, 144] width 477 height 101
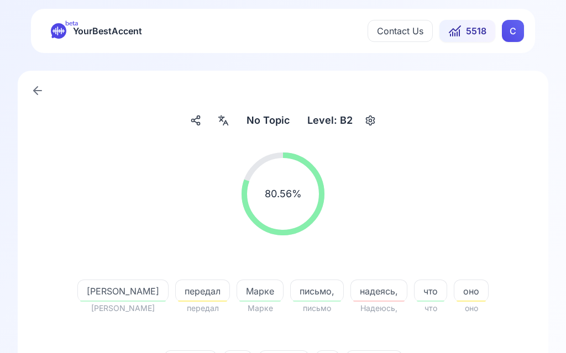
click at [39, 91] on icon at bounding box center [38, 91] width 8 height 0
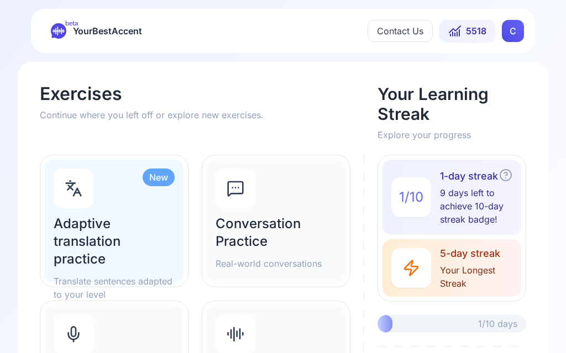
click at [128, 234] on h2 "Adaptive translation practice" at bounding box center [114, 241] width 121 height 53
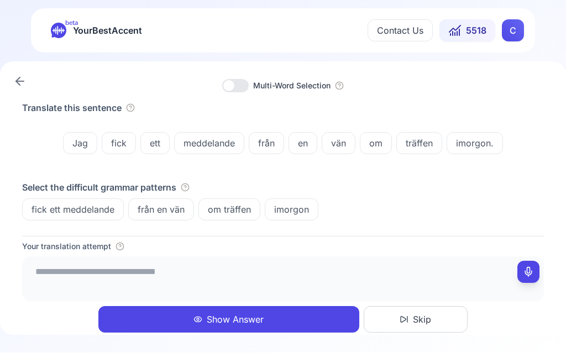
click at [534, 267] on button at bounding box center [528, 272] width 22 height 22
click at [527, 269] on rect at bounding box center [528, 273] width 8 height 8
type textarea "**********"
click at [256, 314] on button "Show Answer" at bounding box center [228, 320] width 261 height 27
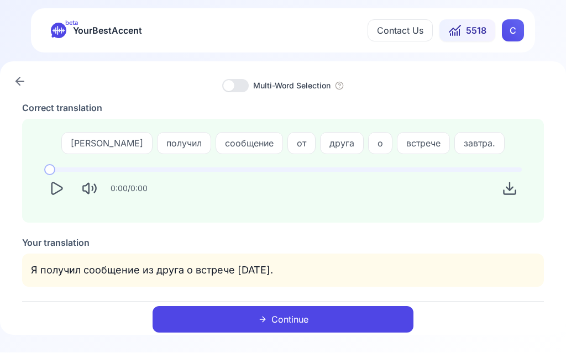
click at [62, 197] on button "Play" at bounding box center [56, 189] width 24 height 24
click at [315, 321] on button "Continue" at bounding box center [282, 320] width 261 height 27
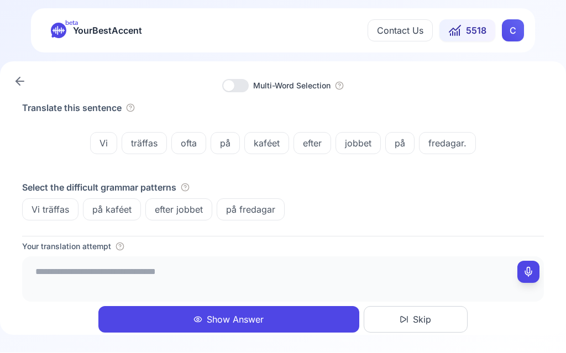
click at [534, 271] on button at bounding box center [528, 272] width 22 height 22
click at [531, 269] on icon at bounding box center [528, 272] width 11 height 11
type textarea "**********"
click at [236, 317] on button "Show Answer" at bounding box center [228, 320] width 261 height 27
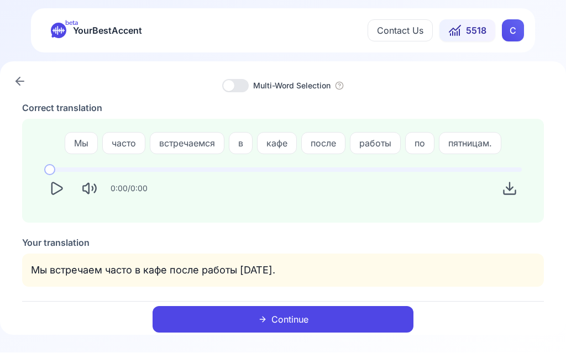
click at [62, 191] on icon "Play" at bounding box center [56, 188] width 15 height 15
click at [480, 31] on span "5518" at bounding box center [476, 30] width 20 height 13
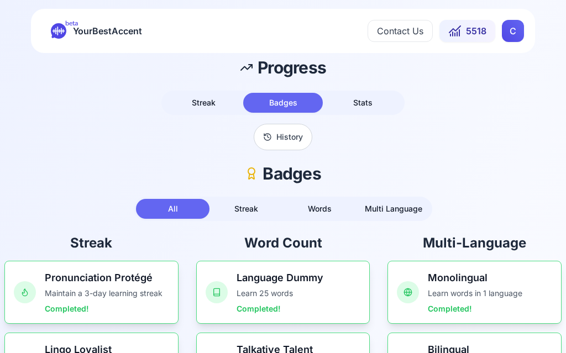
click at [522, 23] on div "C" at bounding box center [513, 31] width 22 height 22
